Goal: Information Seeking & Learning: Learn about a topic

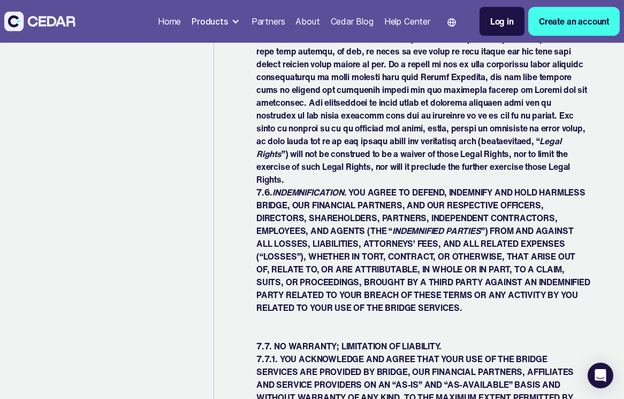
scroll to position [5013, 0]
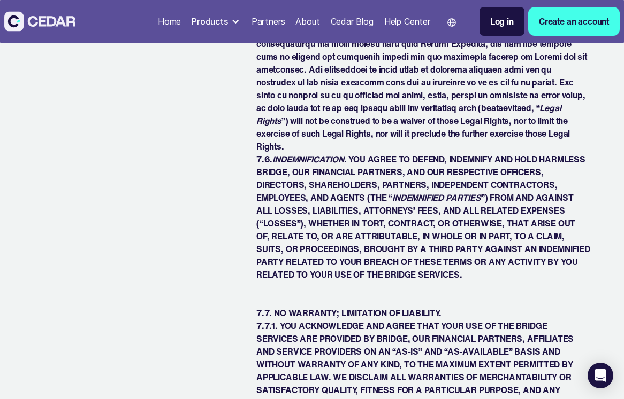
click at [41, 21] on img at bounding box center [39, 21] width 71 height 20
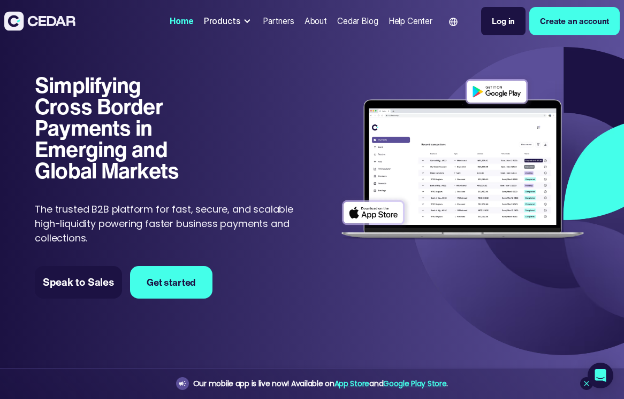
click at [347, 22] on div "Cedar Blog" at bounding box center [357, 21] width 41 height 12
click at [406, 24] on div "Help Center" at bounding box center [410, 21] width 44 height 12
click at [243, 19] on div at bounding box center [247, 21] width 8 height 8
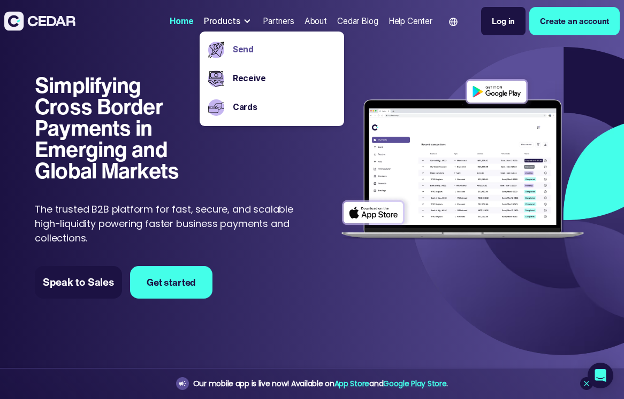
click at [241, 44] on link "Send" at bounding box center [284, 49] width 103 height 12
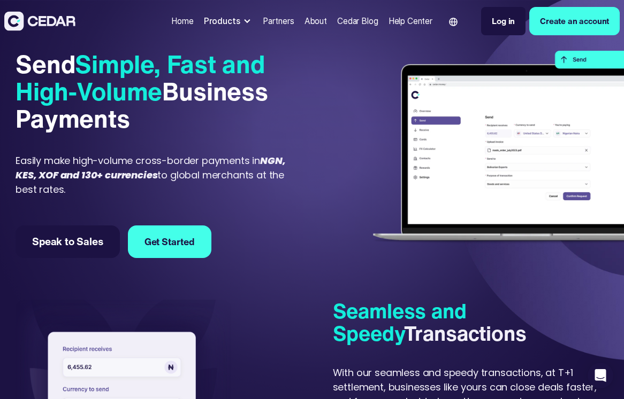
click at [235, 23] on div "Products" at bounding box center [222, 21] width 36 height 12
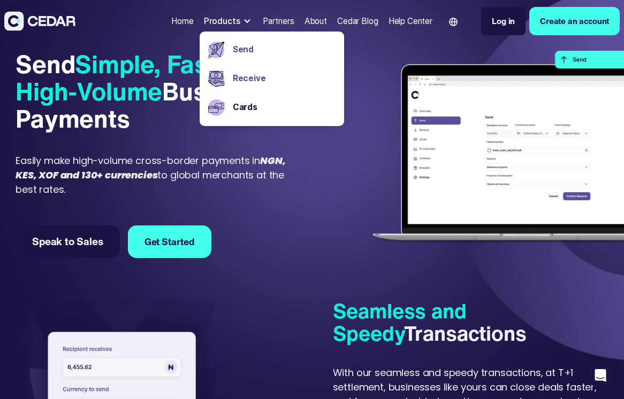
click at [240, 79] on link "Receive" at bounding box center [284, 78] width 103 height 12
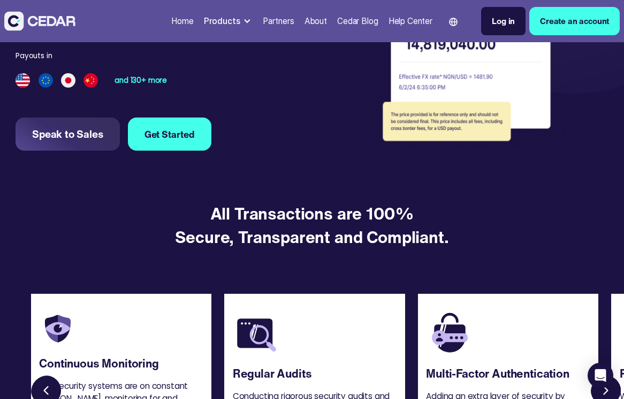
scroll to position [1032, 0]
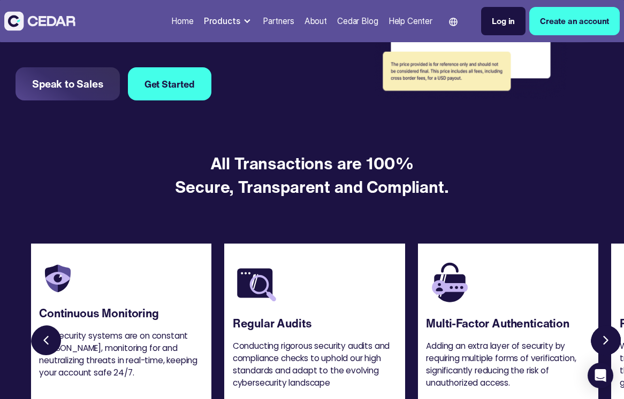
click at [270, 23] on div "Partners" at bounding box center [279, 21] width 32 height 12
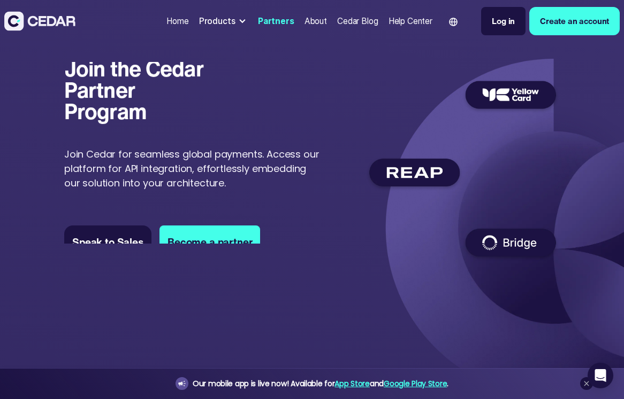
click at [313, 18] on div "About" at bounding box center [315, 21] width 22 height 12
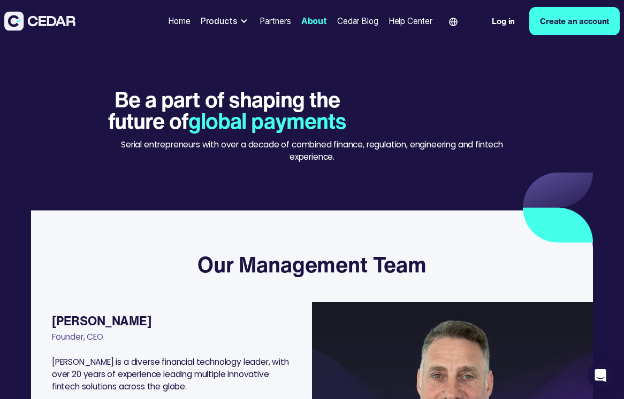
click at [172, 27] on div "Home" at bounding box center [179, 21] width 22 height 12
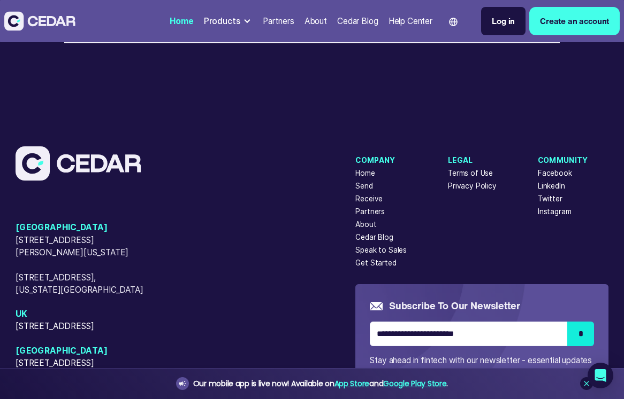
scroll to position [4130, 0]
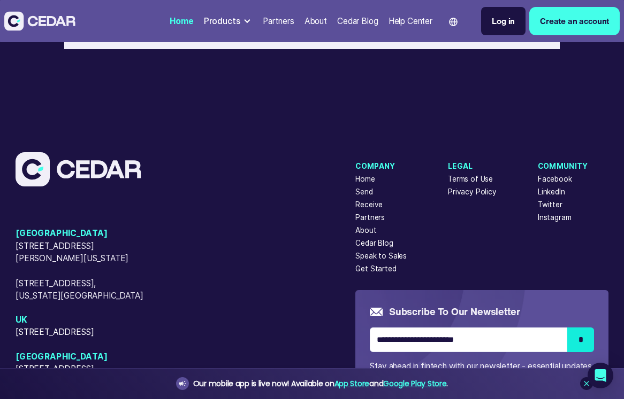
click at [470, 174] on div "Terms of Use" at bounding box center [470, 179] width 45 height 11
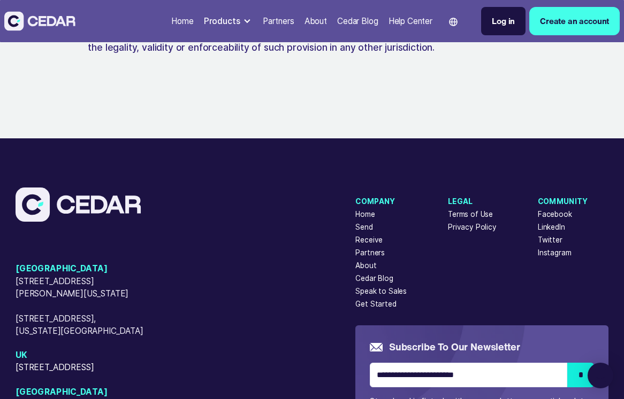
scroll to position [3056, 0]
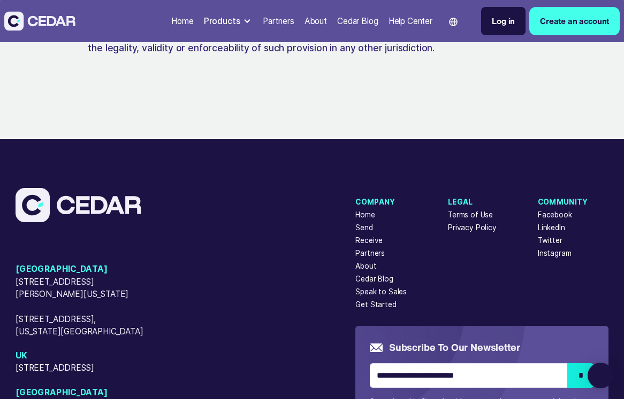
click at [468, 222] on div "Privacy Policy" at bounding box center [472, 227] width 49 height 11
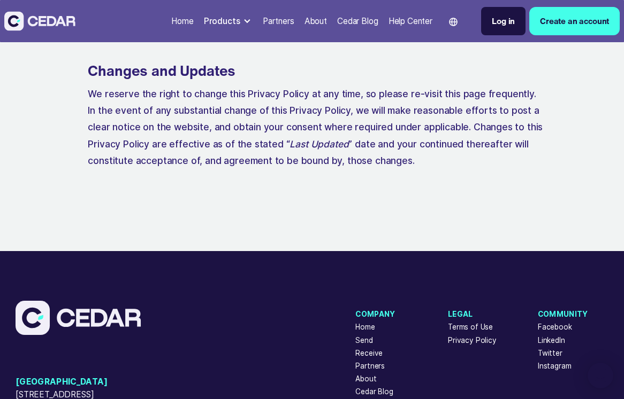
scroll to position [5950, 0]
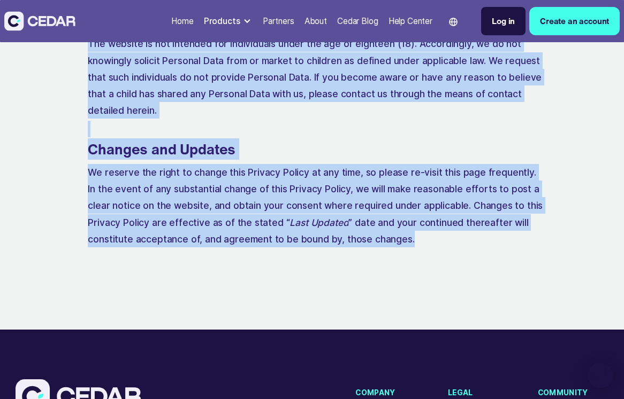
drag, startPoint x: 89, startPoint y: 151, endPoint x: 361, endPoint y: 147, distance: 272.2
copy div "LOR Ipsumdolo Sit ., a consect adipiscin elits doe temp in utl Etdolo Magnaal (…"
